Goal: Task Accomplishment & Management: Manage account settings

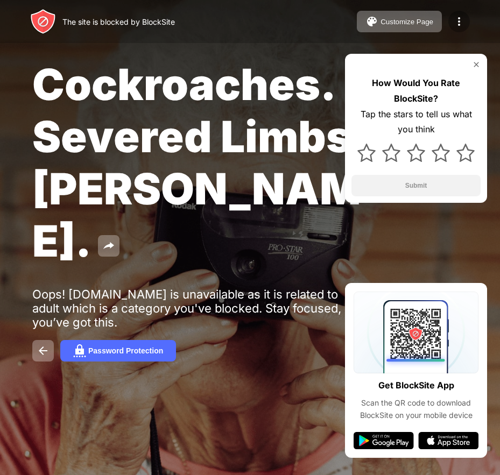
click at [462, 19] on img at bounding box center [459, 21] width 13 height 13
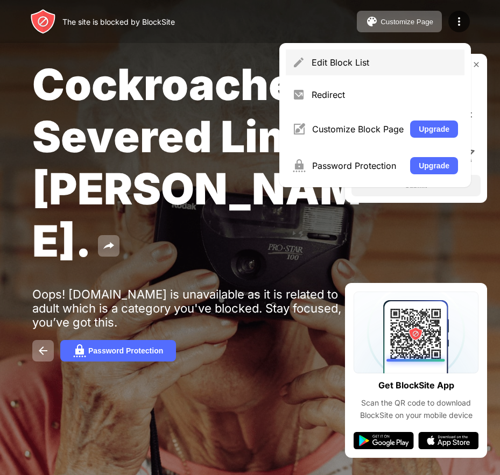
click at [368, 60] on div "Edit Block List" at bounding box center [385, 62] width 146 height 11
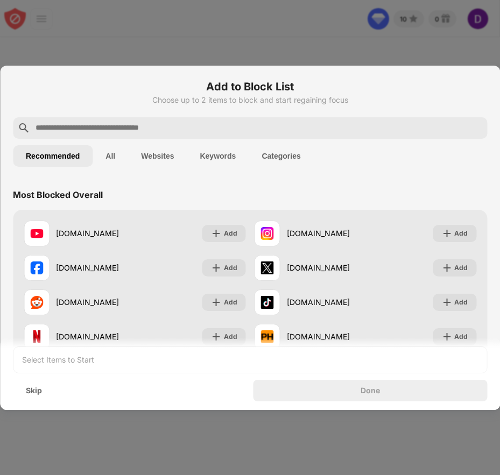
click at [276, 152] on button "Categories" at bounding box center [281, 156] width 65 height 22
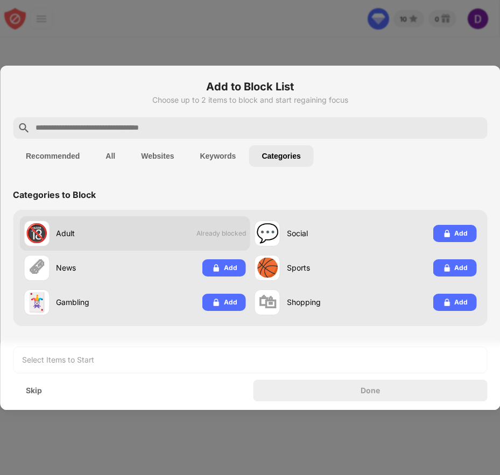
click at [218, 235] on span "Already blocked" at bounding box center [222, 233] width 50 height 8
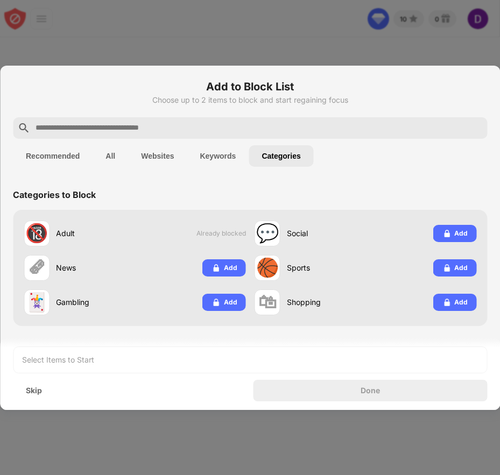
click at [107, 155] on button "All" at bounding box center [111, 156] width 36 height 22
click at [48, 388] on div "Skip" at bounding box center [34, 391] width 42 height 22
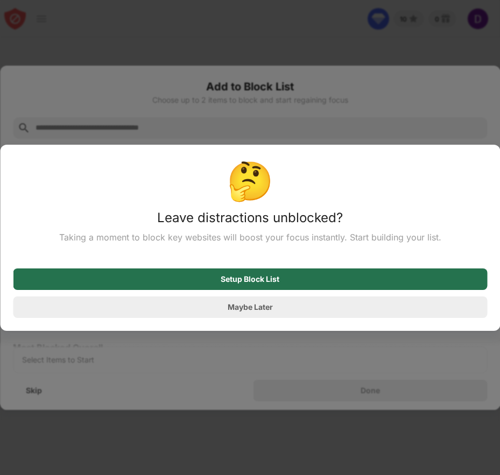
click at [190, 278] on div "Setup Block List" at bounding box center [250, 280] width 474 height 22
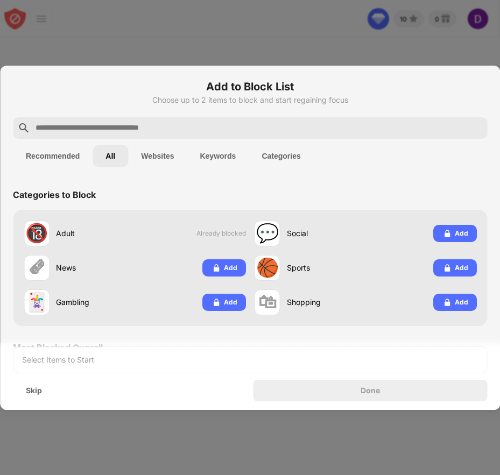
click at [424, 53] on div at bounding box center [250, 237] width 500 height 475
click at [142, 43] on div at bounding box center [250, 237] width 500 height 475
click at [149, 79] on h6 "Add to Block List" at bounding box center [250, 87] width 474 height 16
click at [36, 392] on div "Skip" at bounding box center [34, 391] width 16 height 9
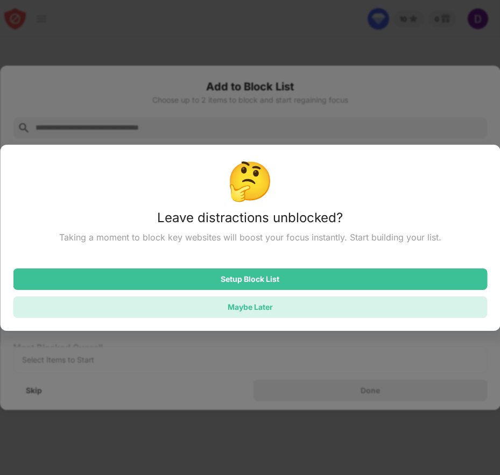
click at [228, 310] on div "Maybe Later" at bounding box center [250, 307] width 45 height 9
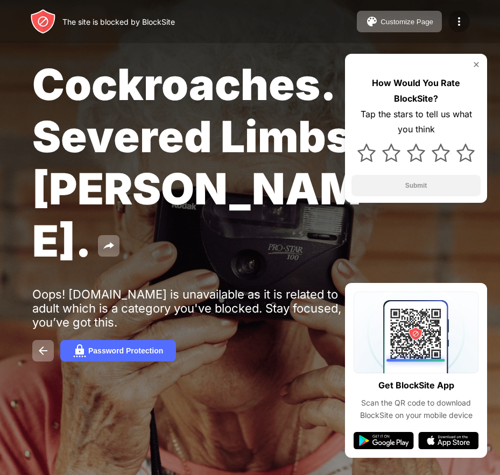
click at [458, 22] on img at bounding box center [459, 21] width 13 height 13
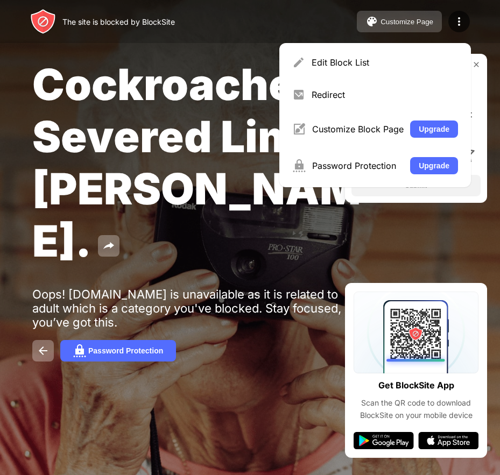
click at [387, 24] on div "Customize Page" at bounding box center [407, 22] width 53 height 8
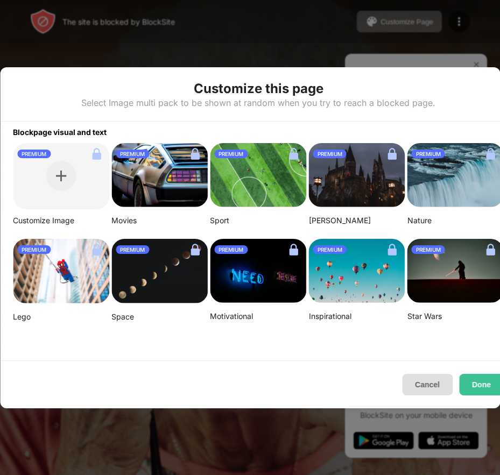
click at [421, 386] on button "Cancel" at bounding box center [427, 385] width 51 height 22
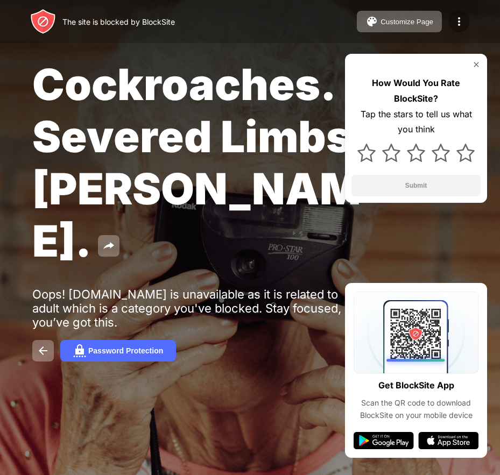
click at [456, 22] on img at bounding box center [459, 21] width 13 height 13
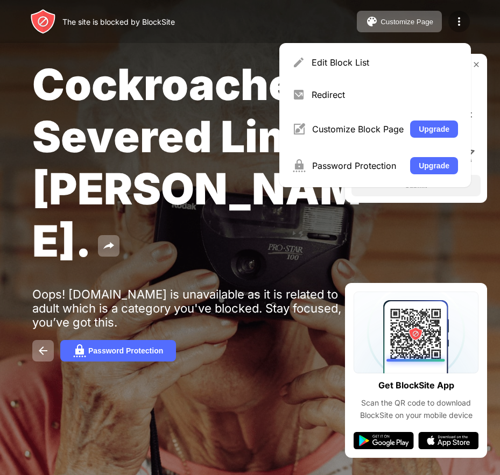
click at [456, 22] on img at bounding box center [459, 21] width 13 height 13
